Goal: Navigation & Orientation: Understand site structure

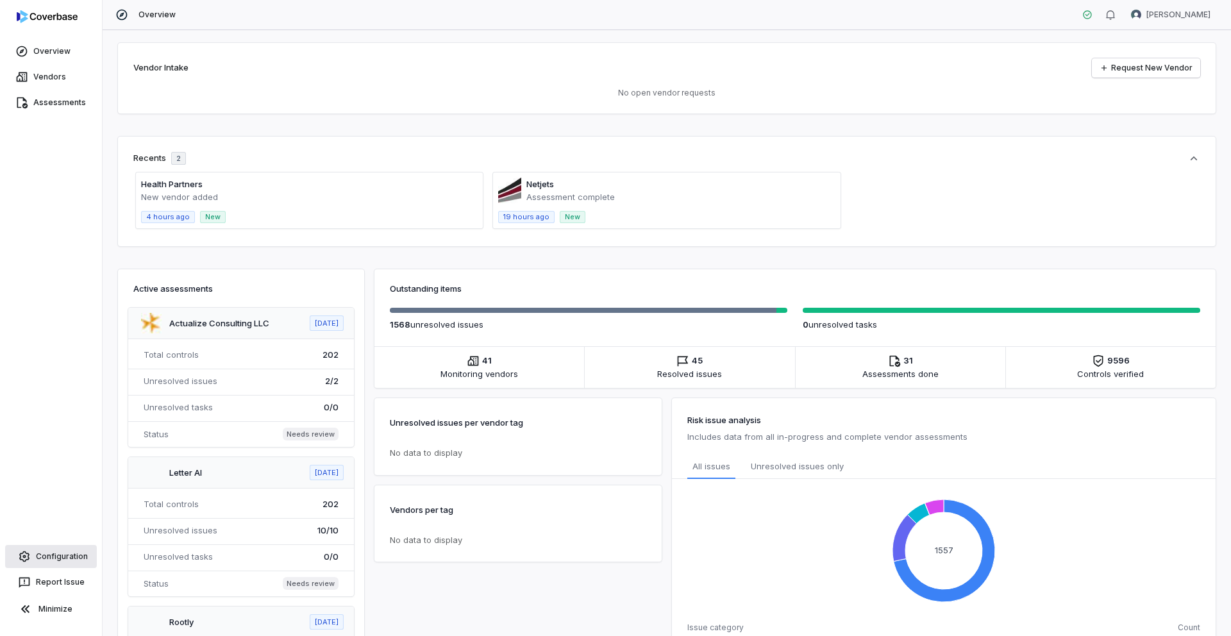
click at [70, 562] on link "Configuration" at bounding box center [51, 556] width 92 height 23
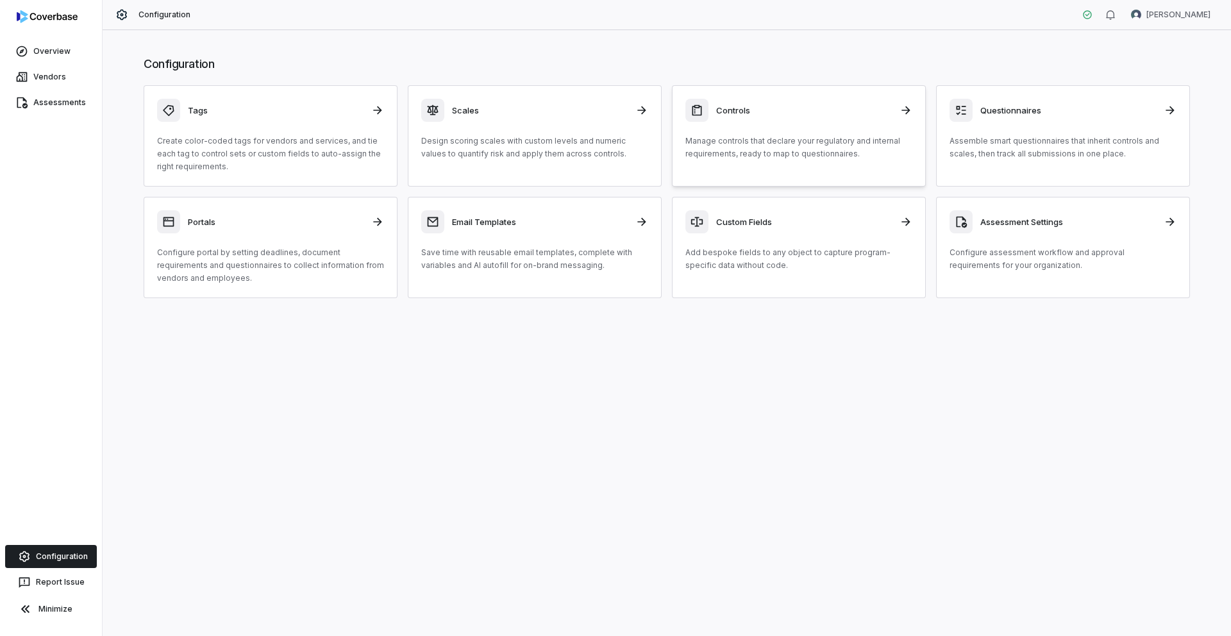
click at [792, 125] on div "Controls Manage controls that declare your regulatory and internal requirements…" at bounding box center [798, 130] width 227 height 62
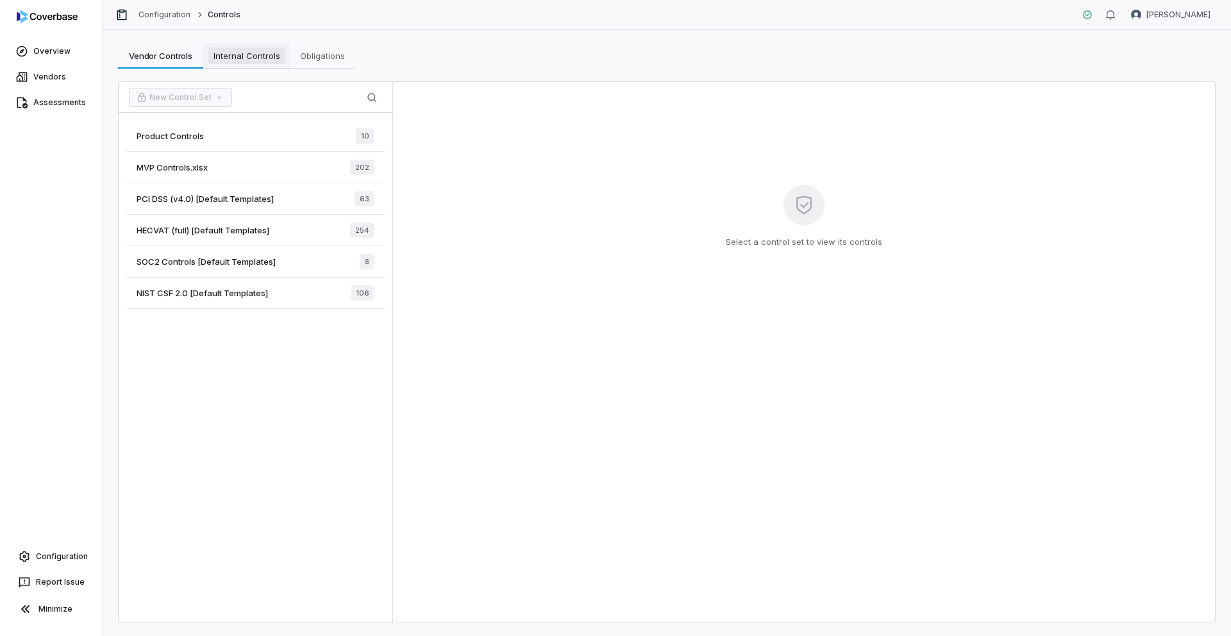
click at [244, 53] on span "Internal Controls" at bounding box center [246, 55] width 77 height 17
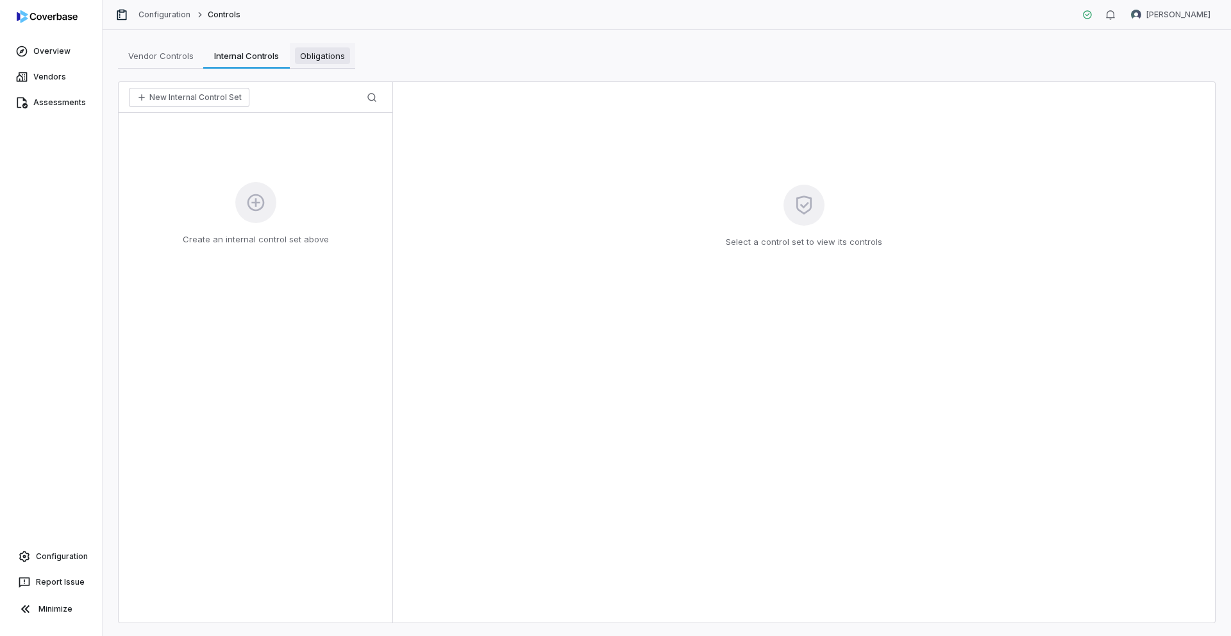
click at [327, 54] on span "Obligations" at bounding box center [322, 55] width 55 height 17
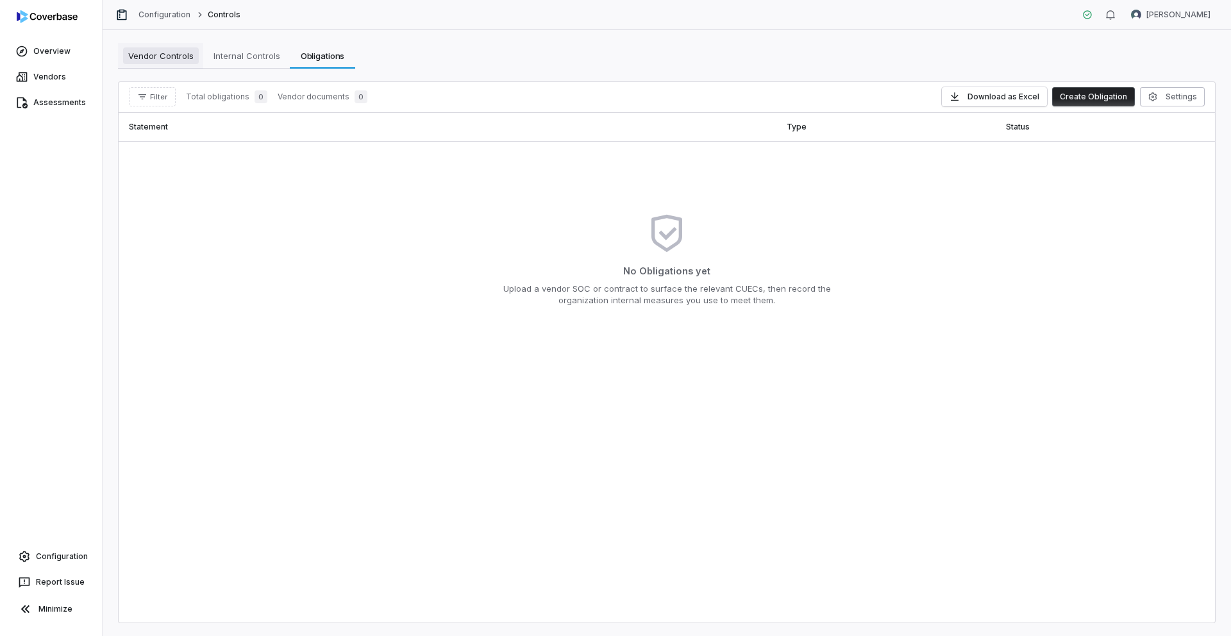
click at [160, 63] on span "Vendor Controls" at bounding box center [161, 55] width 76 height 17
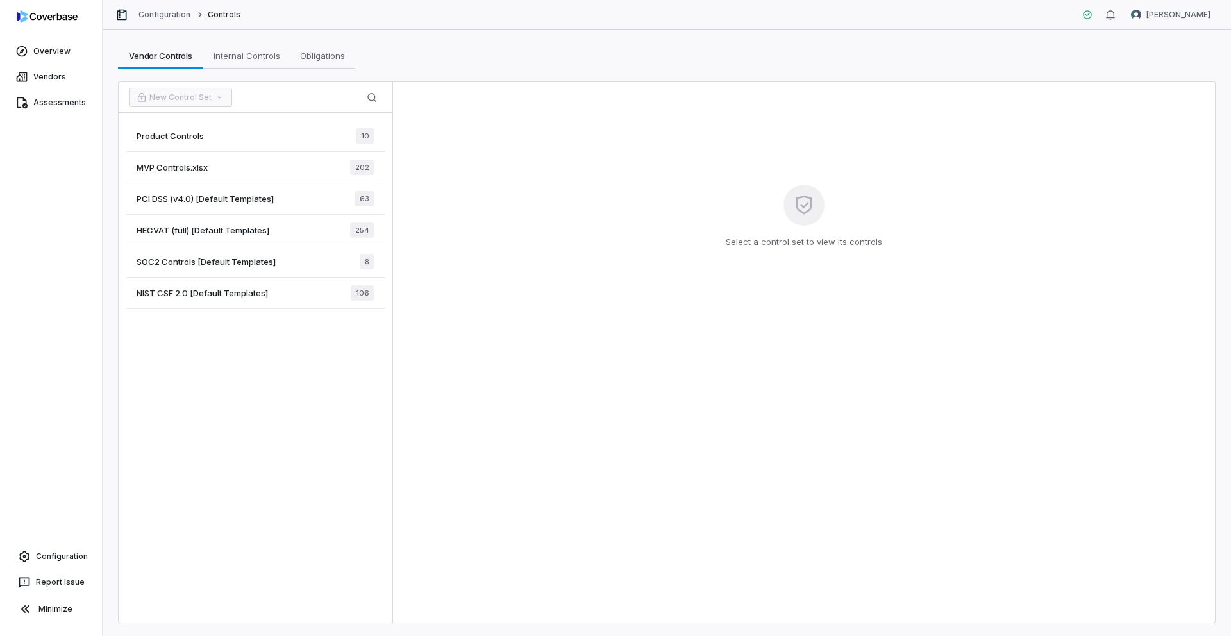
click at [176, 166] on span "MVP Controls.xlsx" at bounding box center [172, 168] width 71 height 12
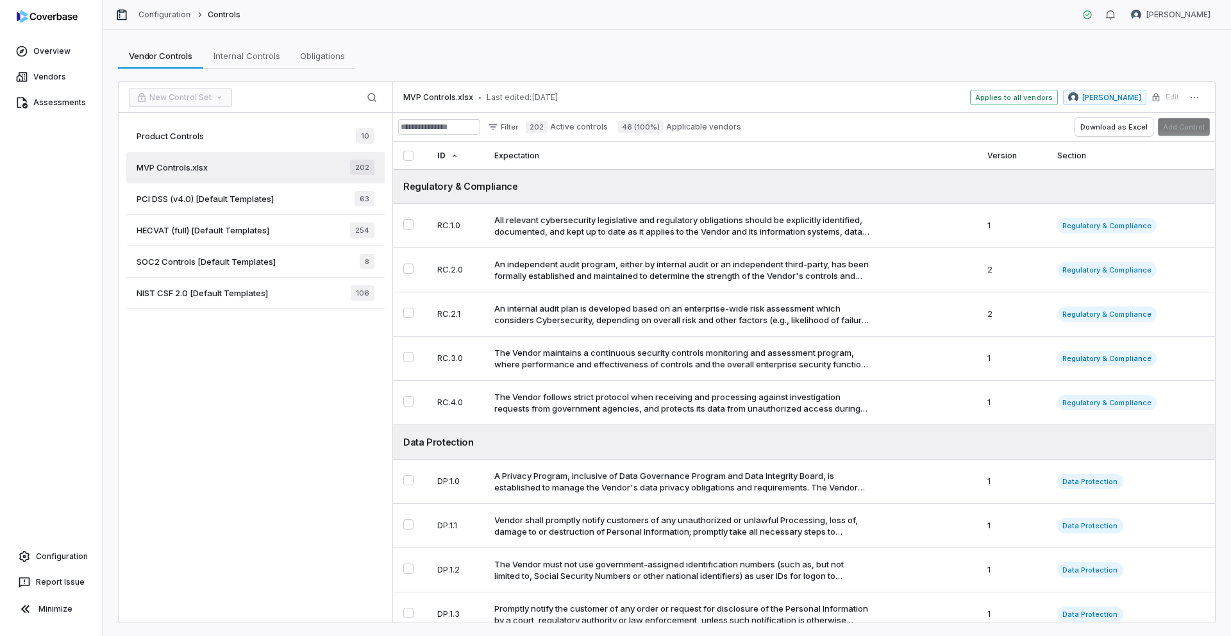
click at [183, 137] on span "Product Controls" at bounding box center [170, 136] width 67 height 12
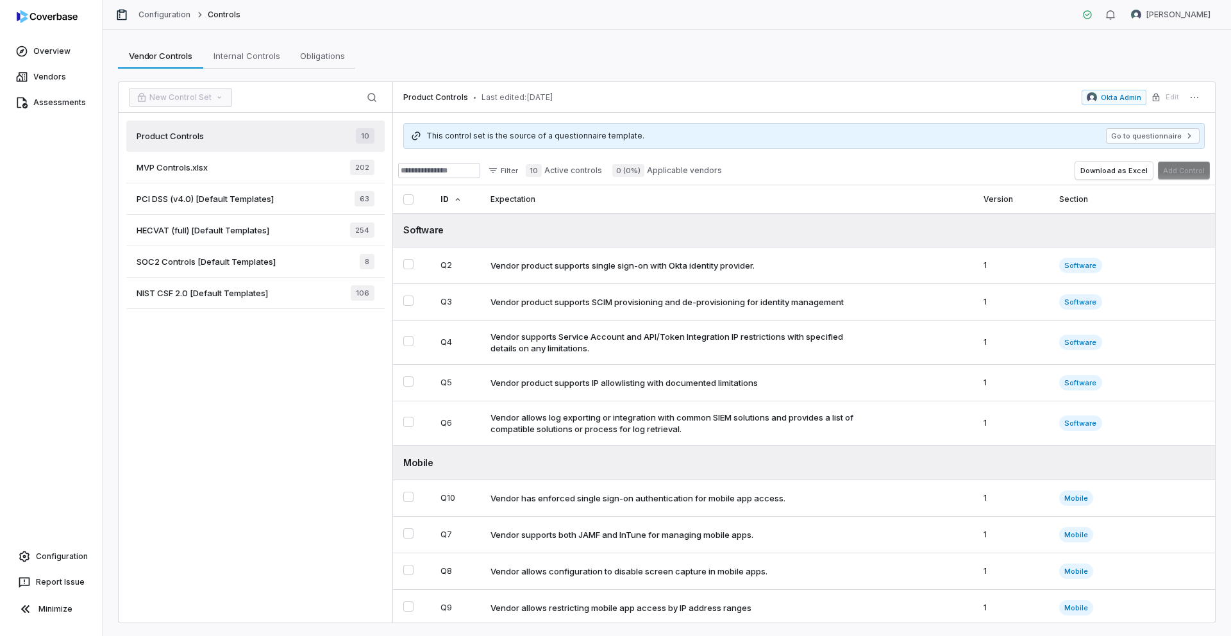
click at [179, 199] on span "PCI DSS (v4.0) [Default Templates]" at bounding box center [205, 199] width 137 height 12
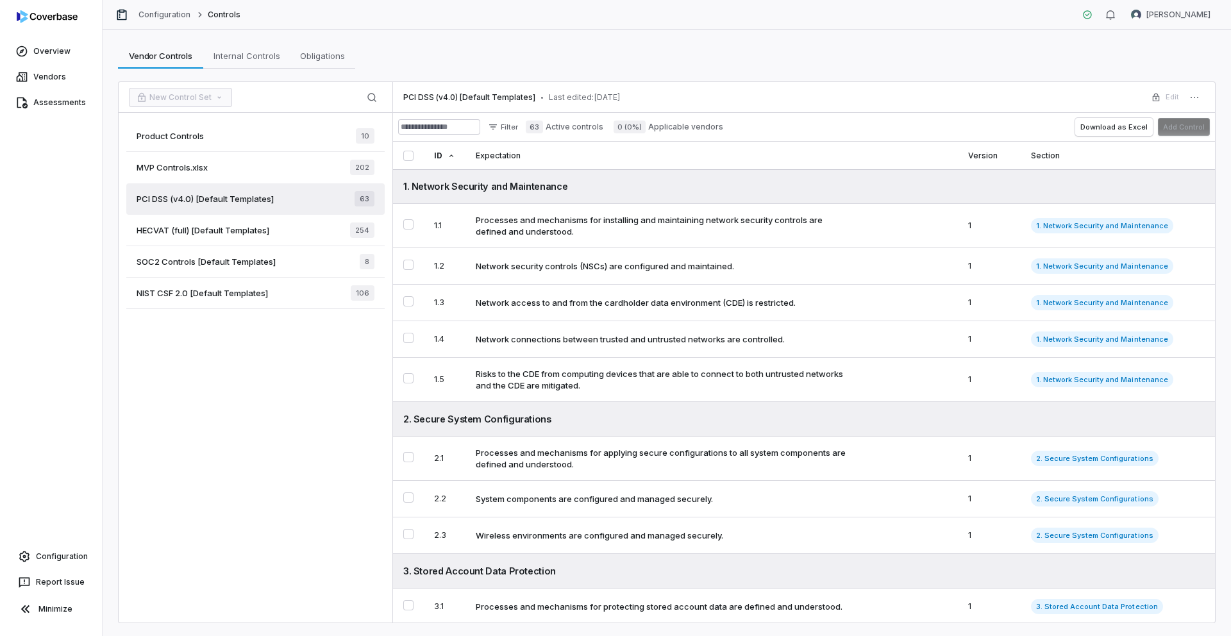
click at [193, 235] on span "HECVAT (full) [Default Templates]" at bounding box center [203, 230] width 133 height 12
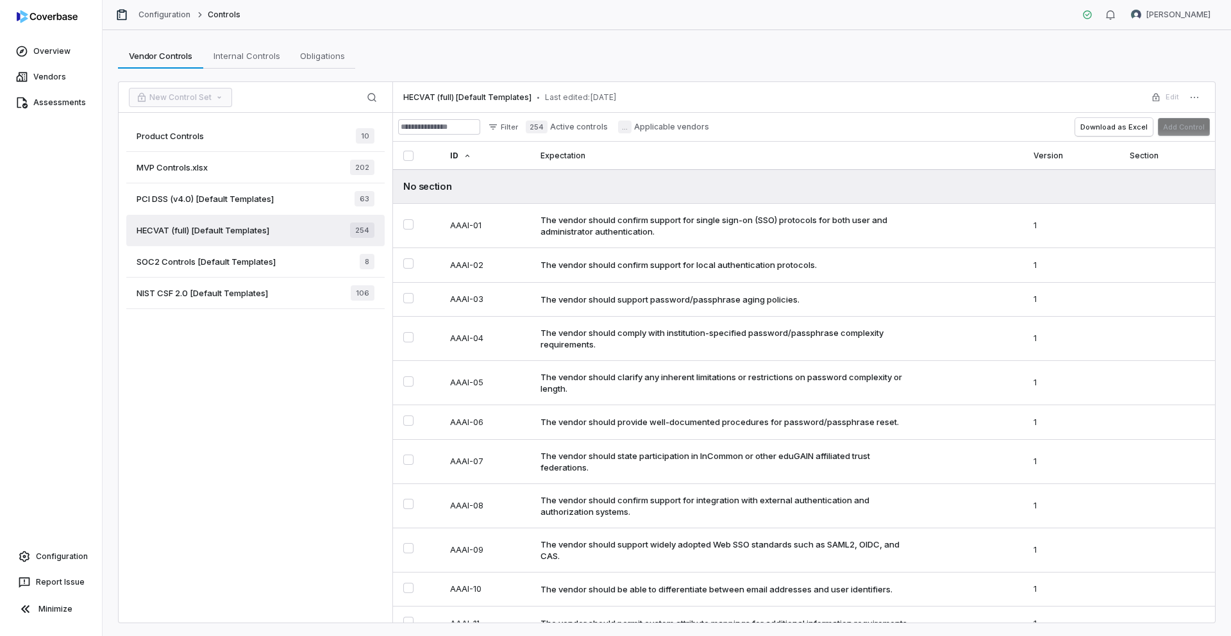
click at [195, 261] on span "SOC2 Controls [Default Templates]" at bounding box center [206, 262] width 139 height 12
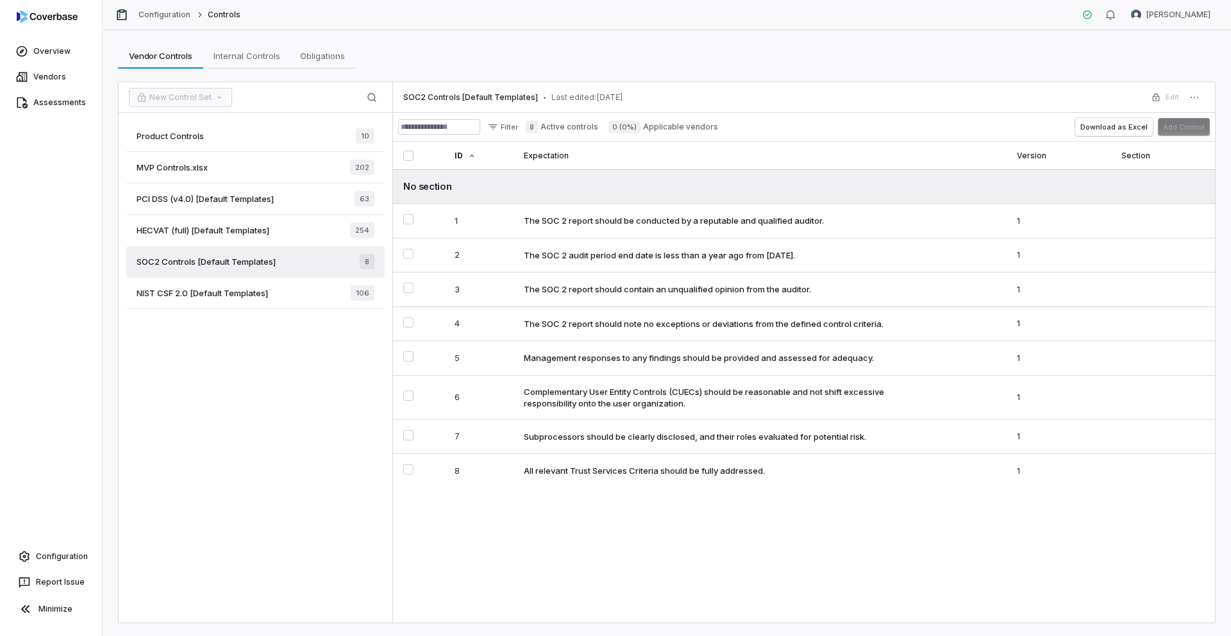
click at [183, 171] on span "MVP Controls.xlsx" at bounding box center [172, 168] width 71 height 12
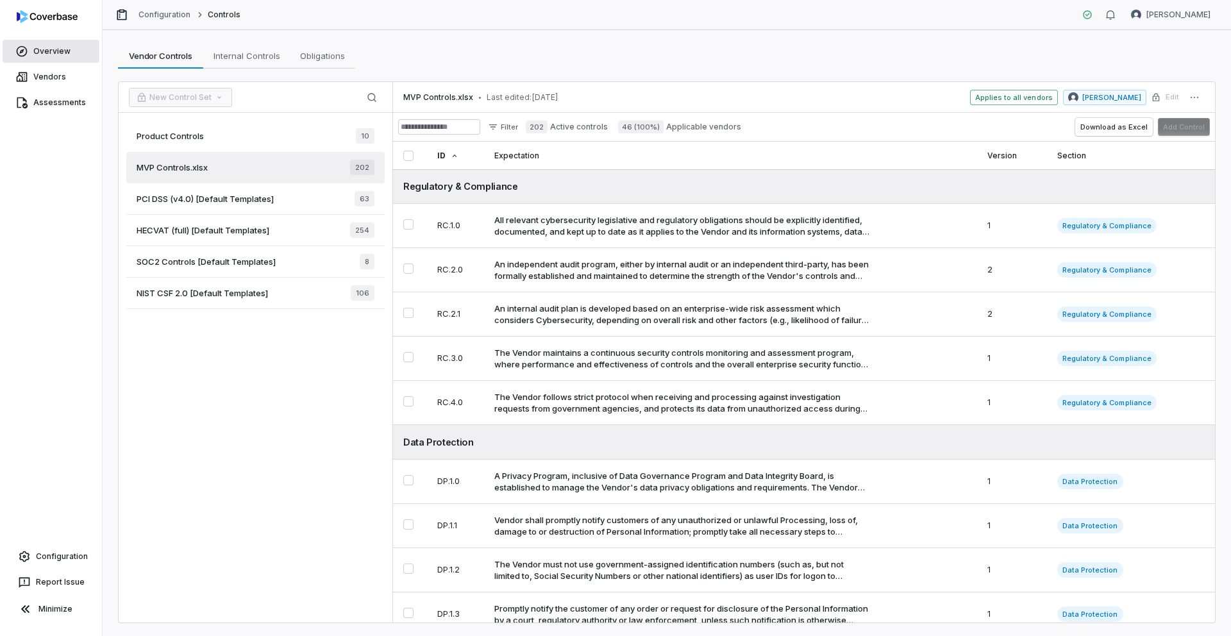
click at [63, 56] on link "Overview" at bounding box center [51, 51] width 97 height 23
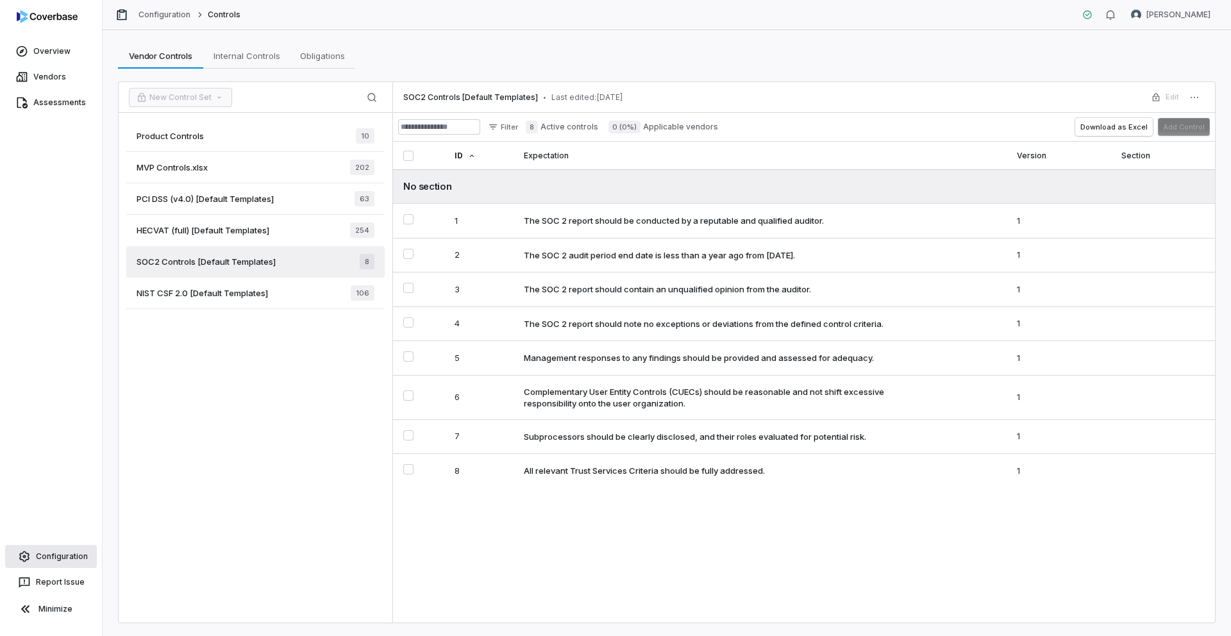
click at [68, 560] on link "Configuration" at bounding box center [51, 556] width 92 height 23
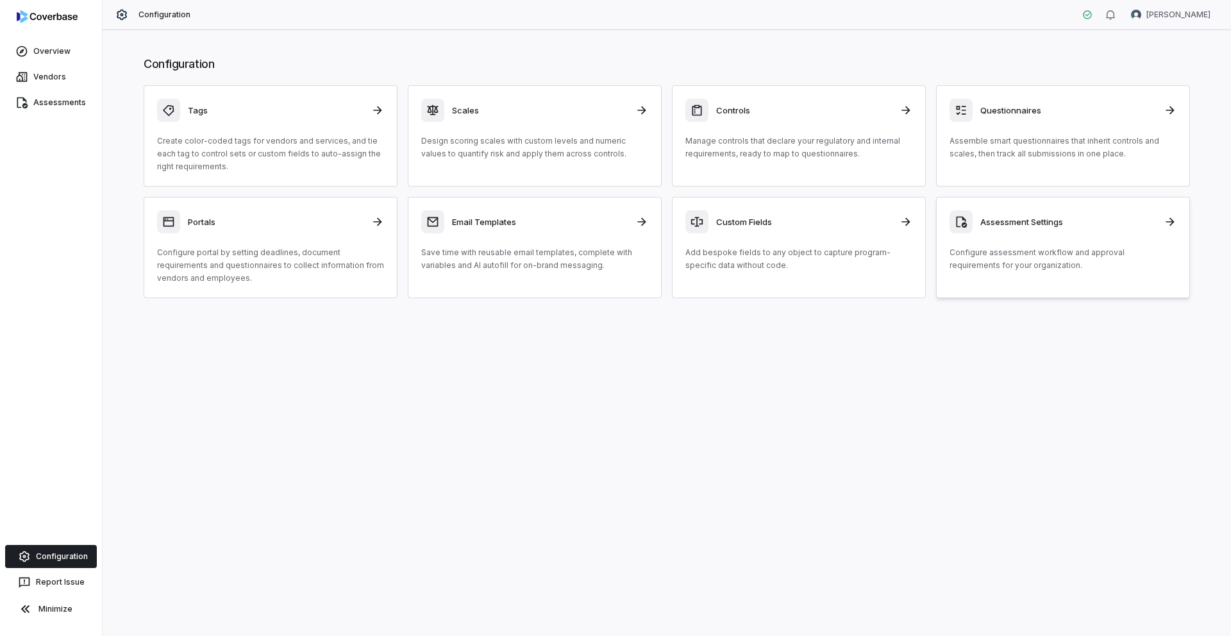
click at [998, 233] on div "Assessment Settings Configure assessment workflow and approval requirements for…" at bounding box center [1062, 241] width 227 height 62
click at [79, 103] on link "Assessments" at bounding box center [51, 102] width 97 height 23
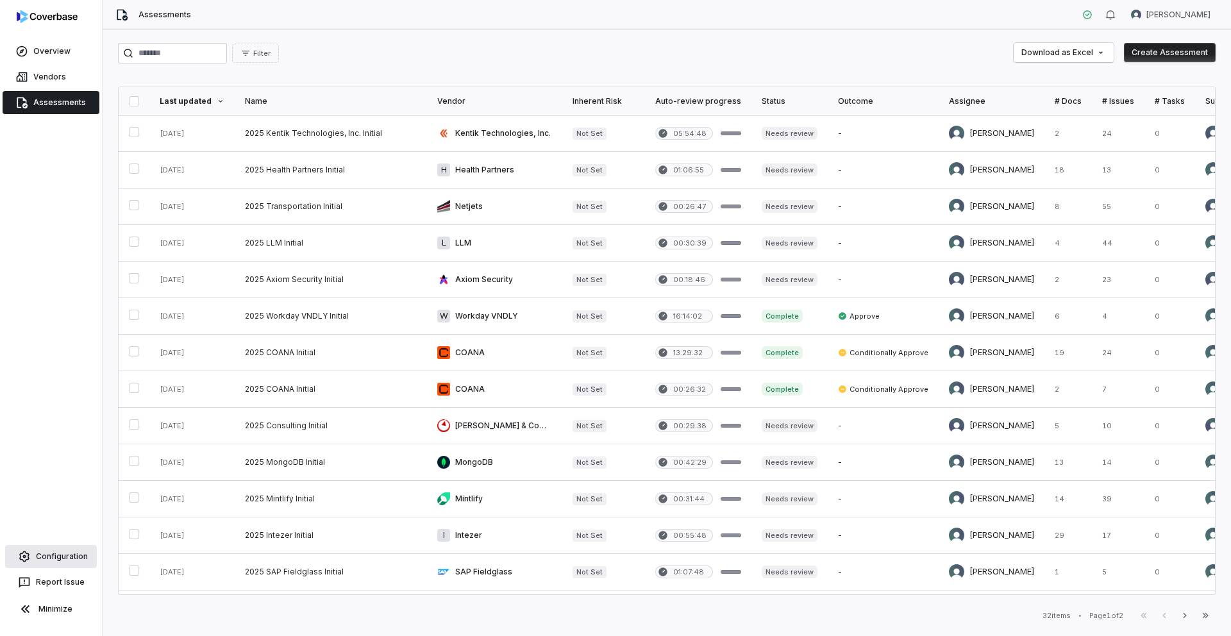
click at [66, 554] on link "Configuration" at bounding box center [51, 556] width 92 height 23
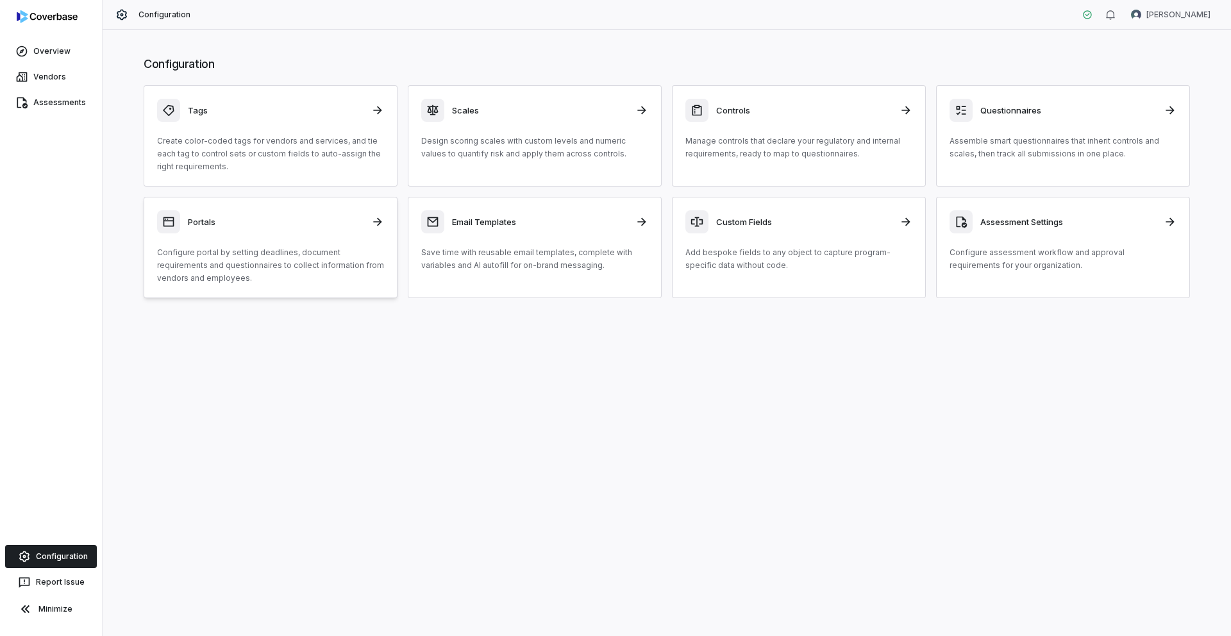
click at [257, 231] on div "Portals" at bounding box center [270, 221] width 227 height 23
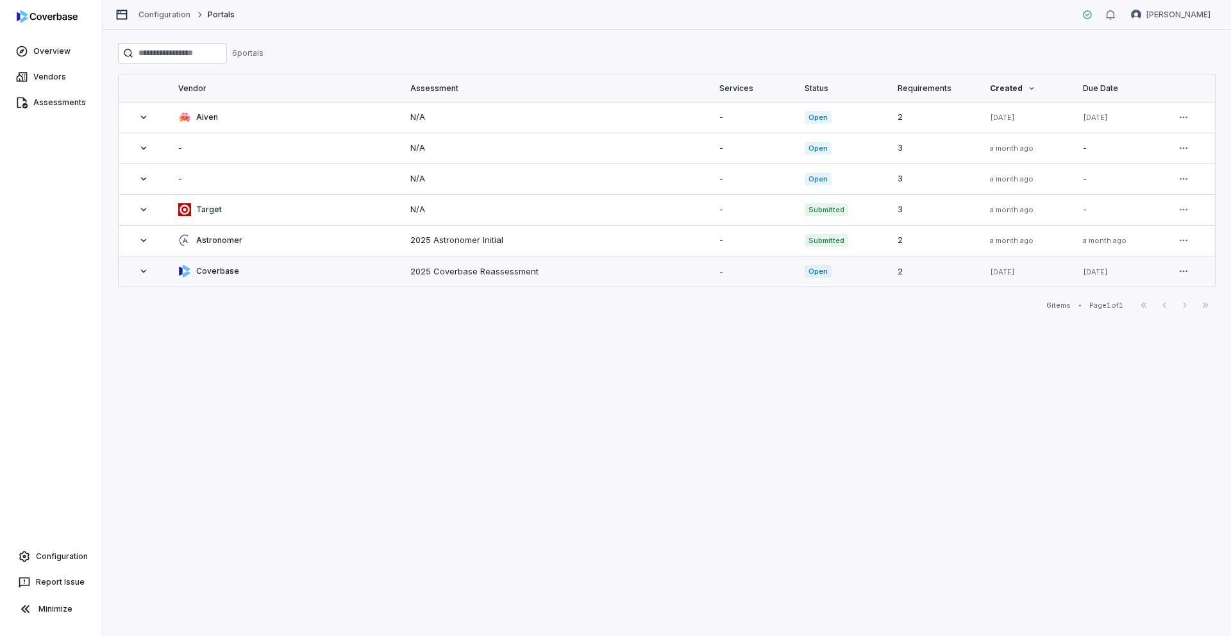
click at [144, 273] on icon at bounding box center [143, 271] width 10 height 10
click at [141, 240] on icon at bounding box center [143, 240] width 10 height 10
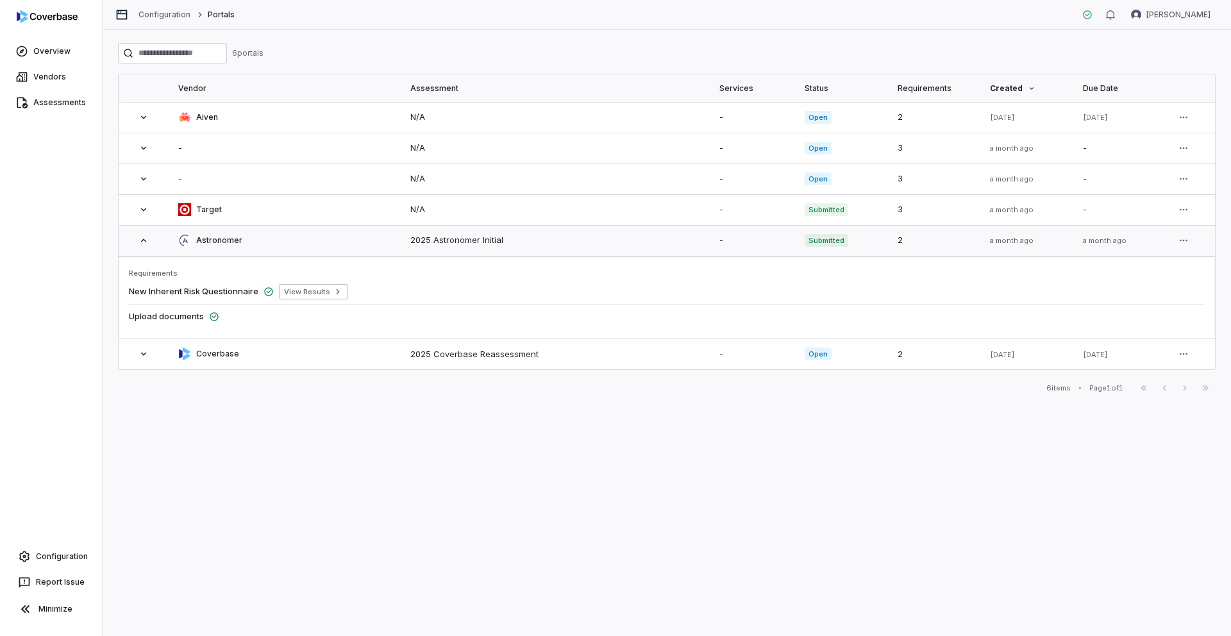
click at [141, 240] on icon at bounding box center [142, 239] width 5 height 3
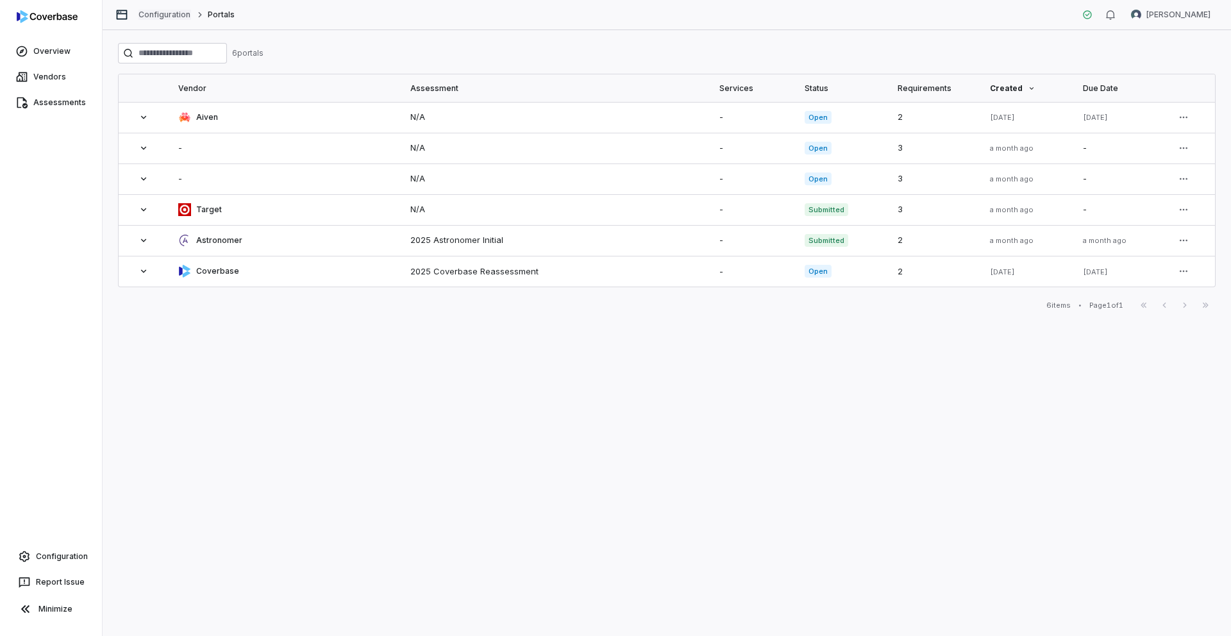
click at [155, 13] on link "Configuration" at bounding box center [164, 15] width 53 height 10
